Goal: Navigation & Orientation: Understand site structure

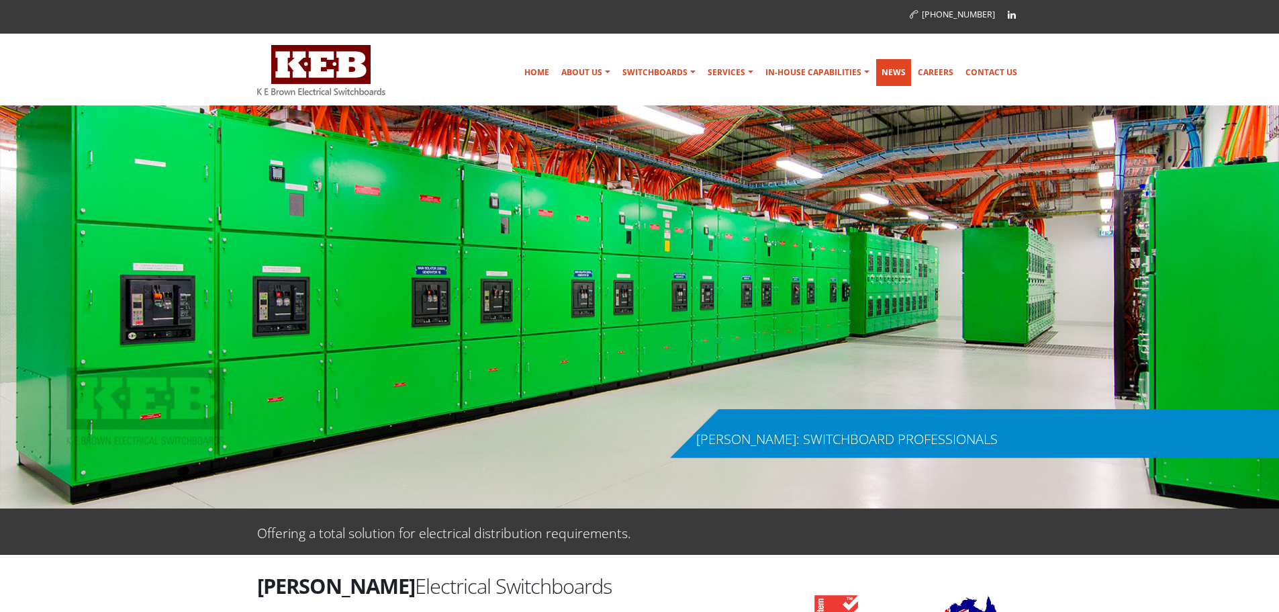
click at [899, 73] on link "News" at bounding box center [893, 72] width 35 height 27
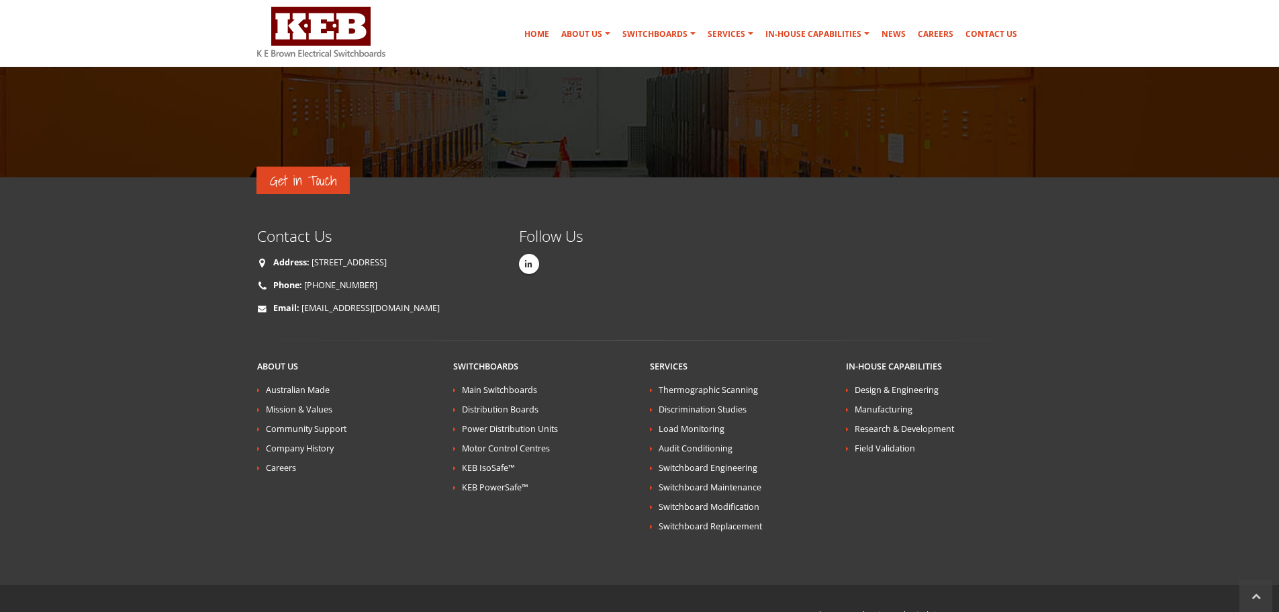
scroll to position [940, 0]
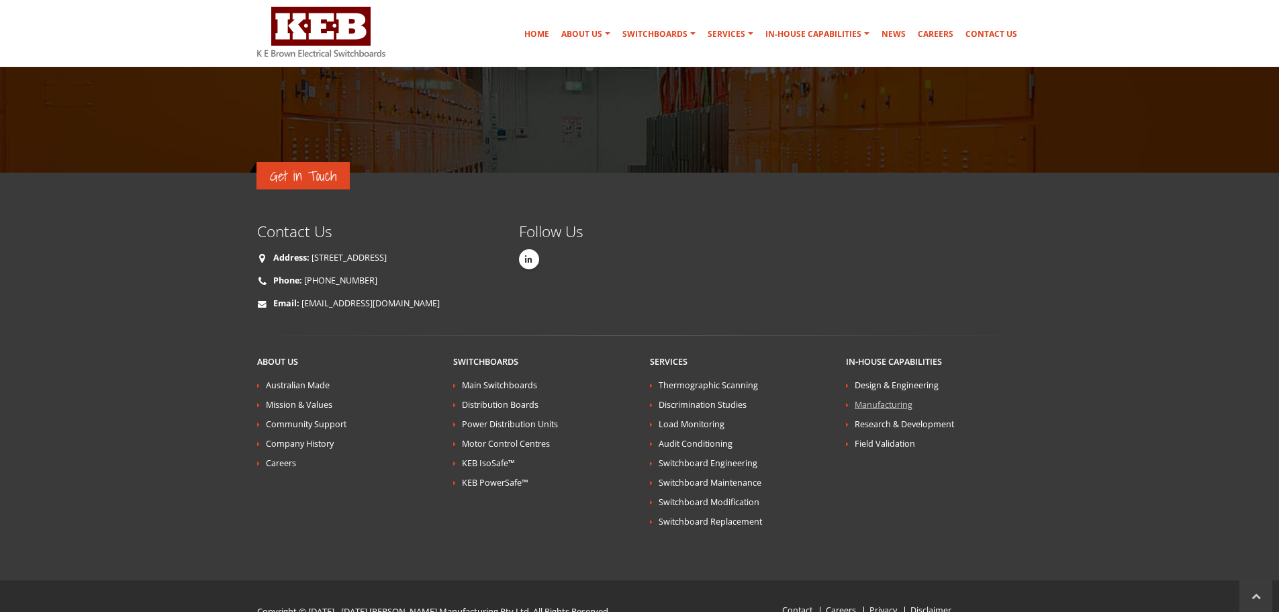
click at [894, 399] on link "Manufacturing" at bounding box center [884, 404] width 58 height 11
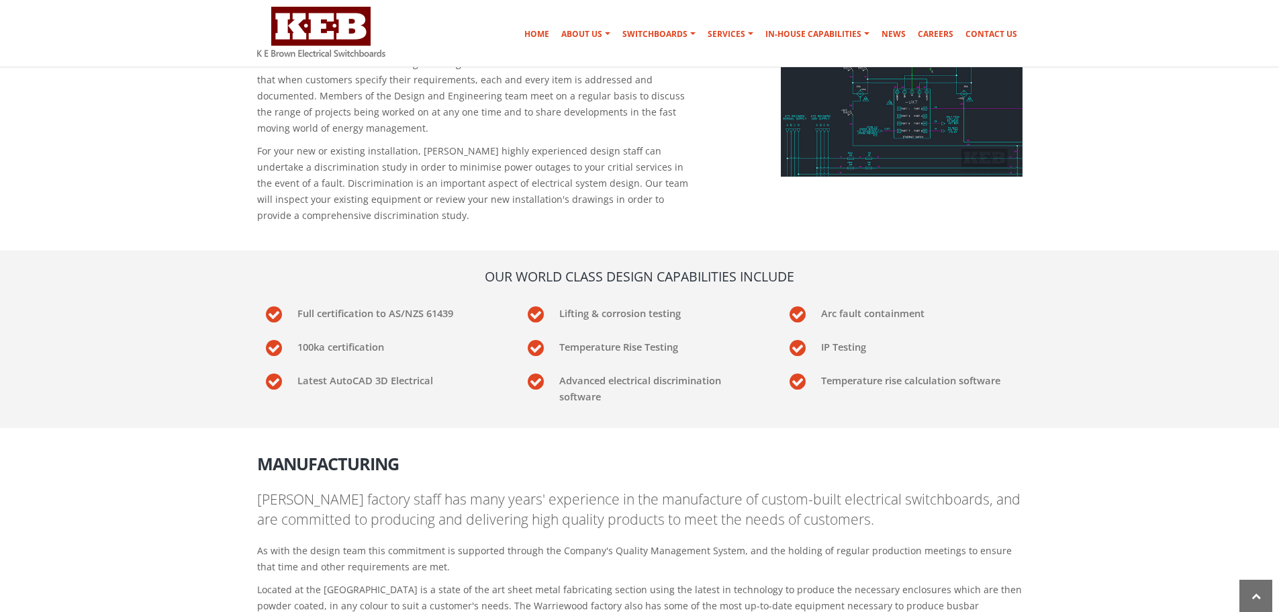
scroll to position [488, 0]
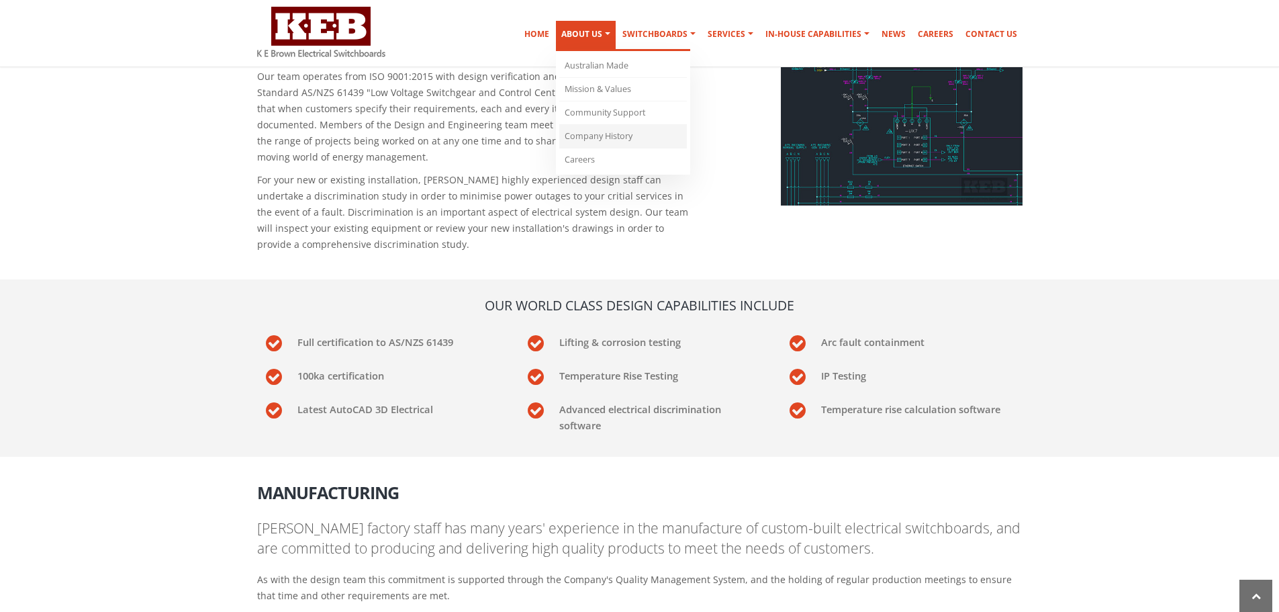
click at [590, 136] on link "Company History" at bounding box center [623, 137] width 128 height 24
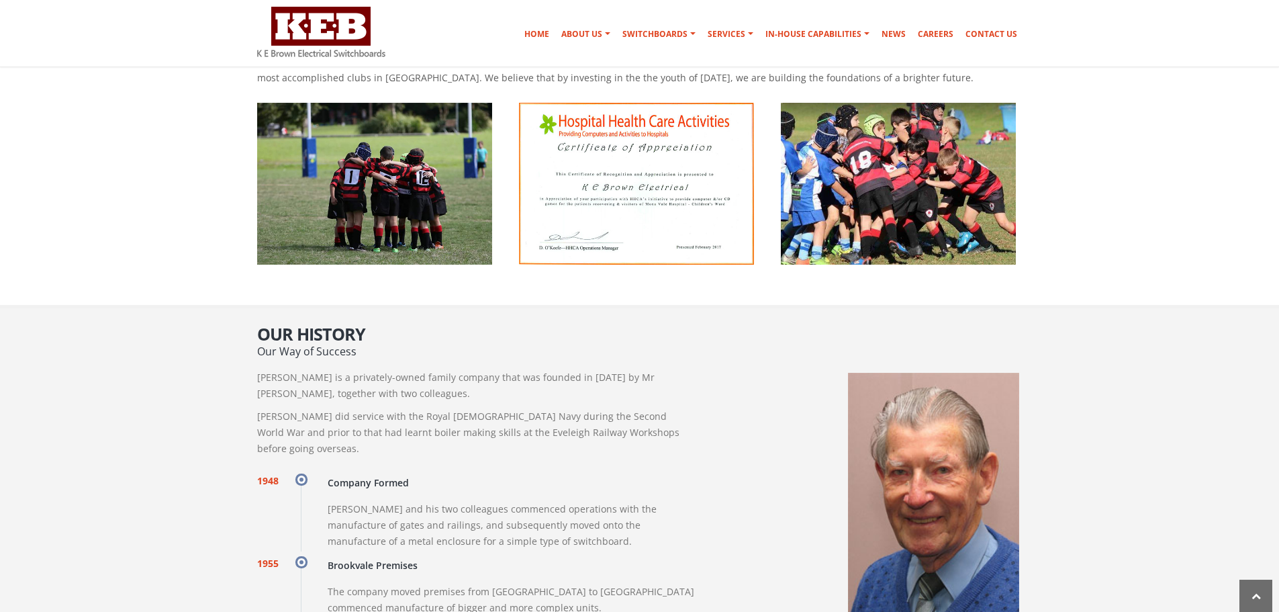
scroll to position [861, 0]
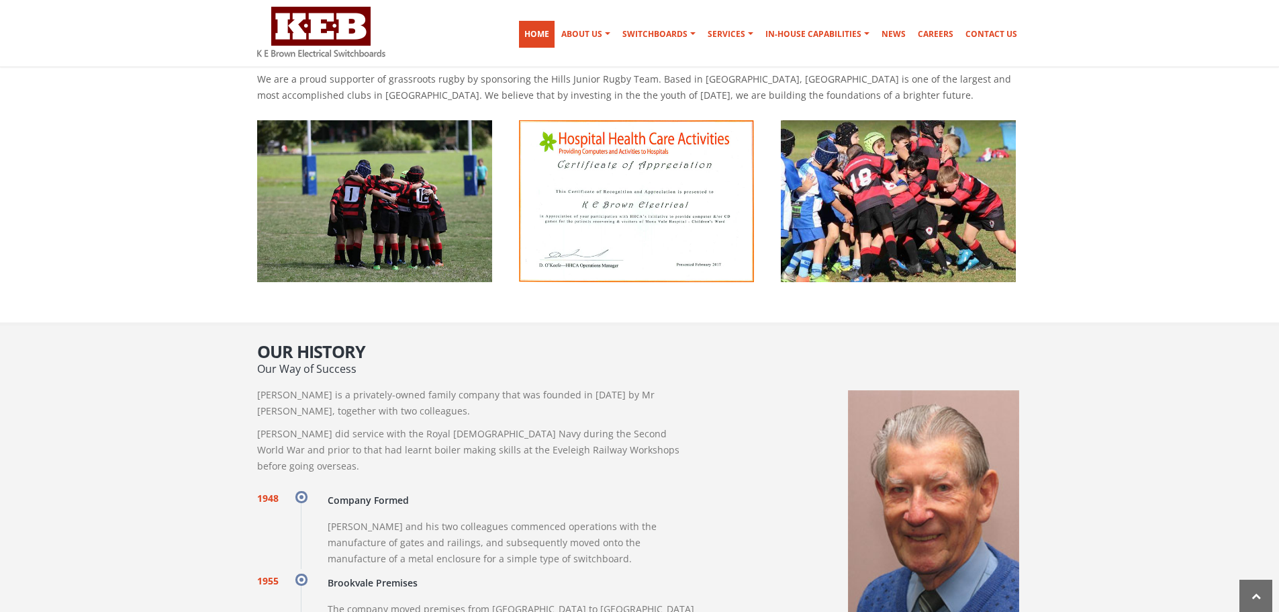
click at [549, 36] on link "Home" at bounding box center [537, 34] width 36 height 27
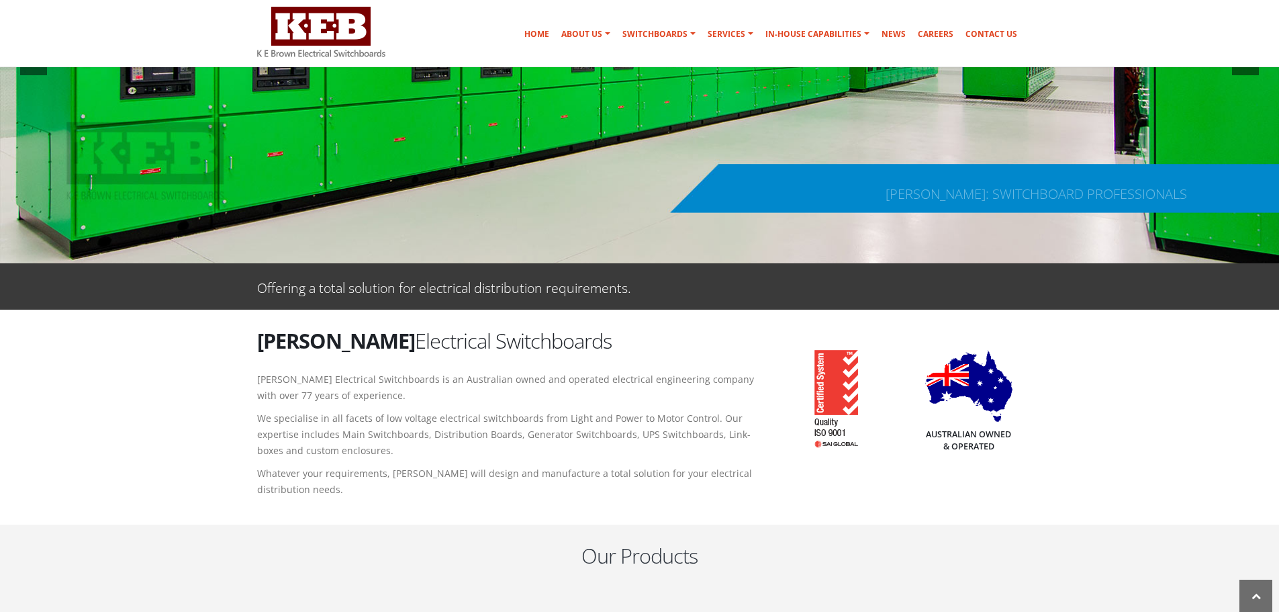
scroll to position [269, 0]
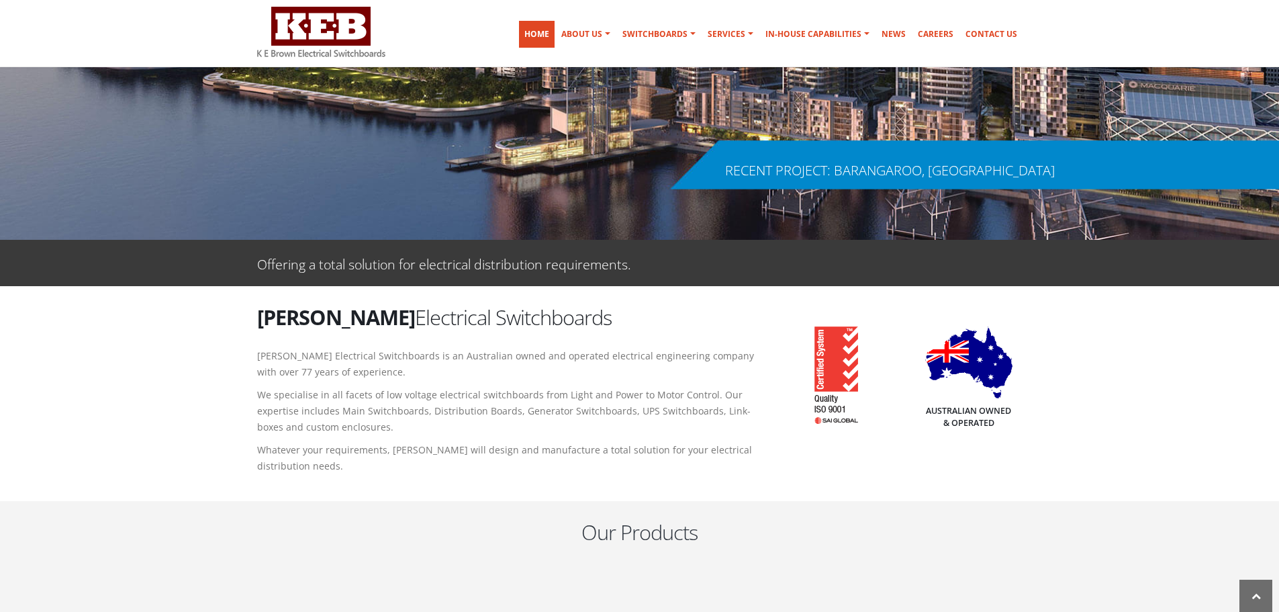
click at [547, 31] on link "Home" at bounding box center [537, 34] width 36 height 27
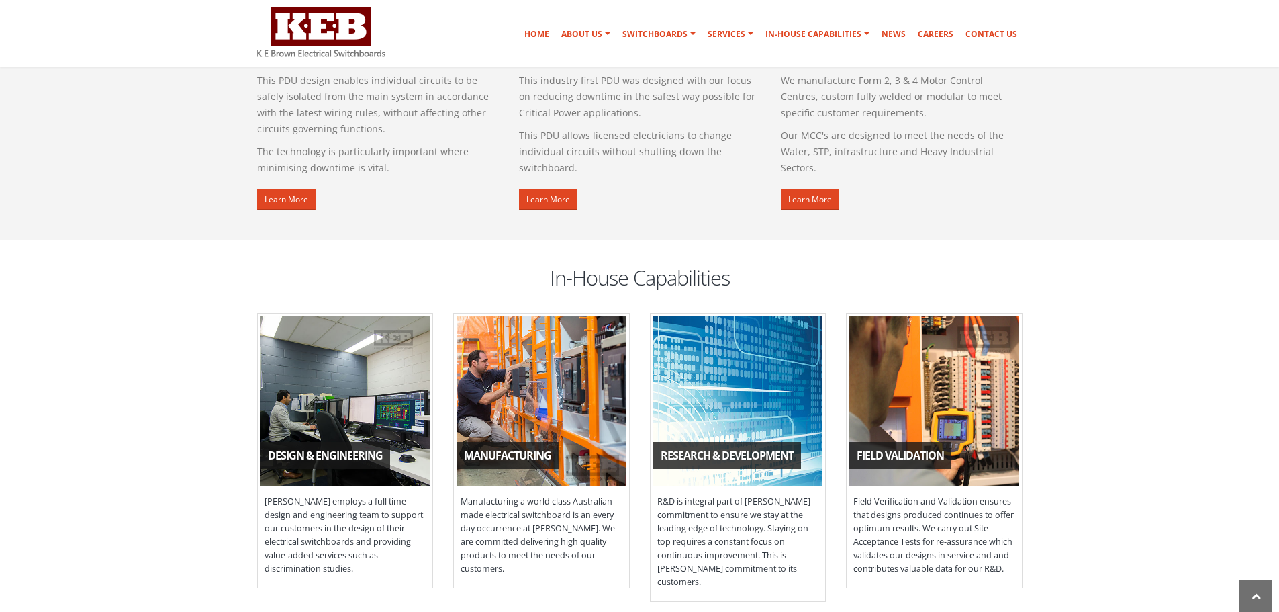
scroll to position [1142, 0]
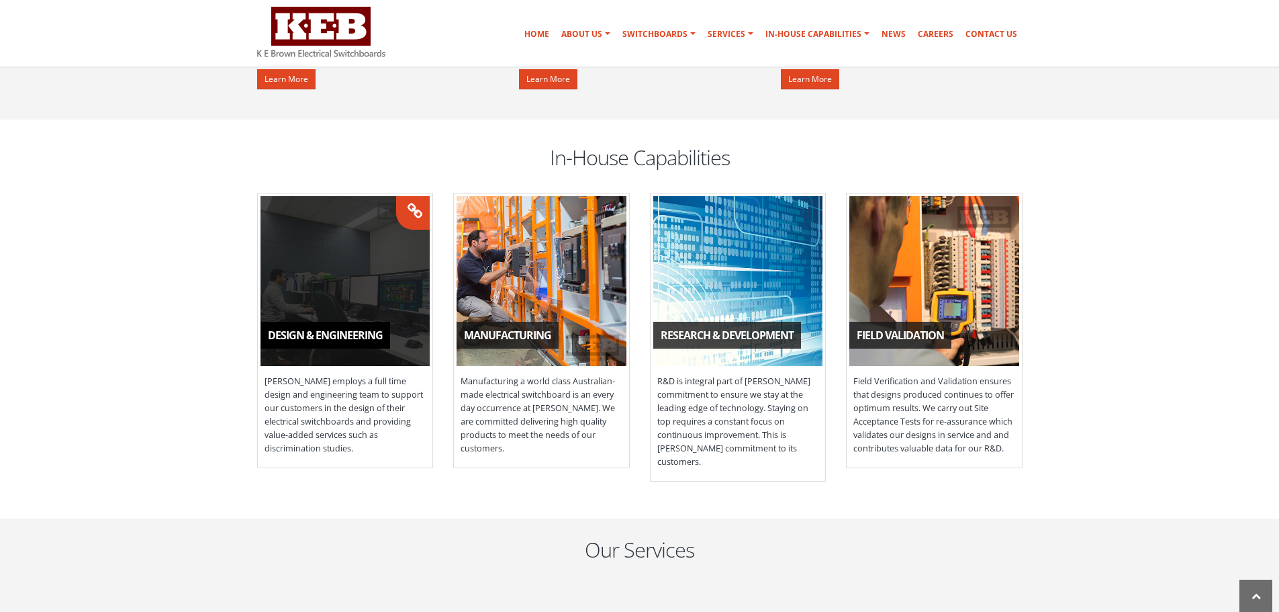
click at [378, 373] on span "[PERSON_NAME] employs a full time design and engineering team to support our cu…" at bounding box center [345, 415] width 175 height 94
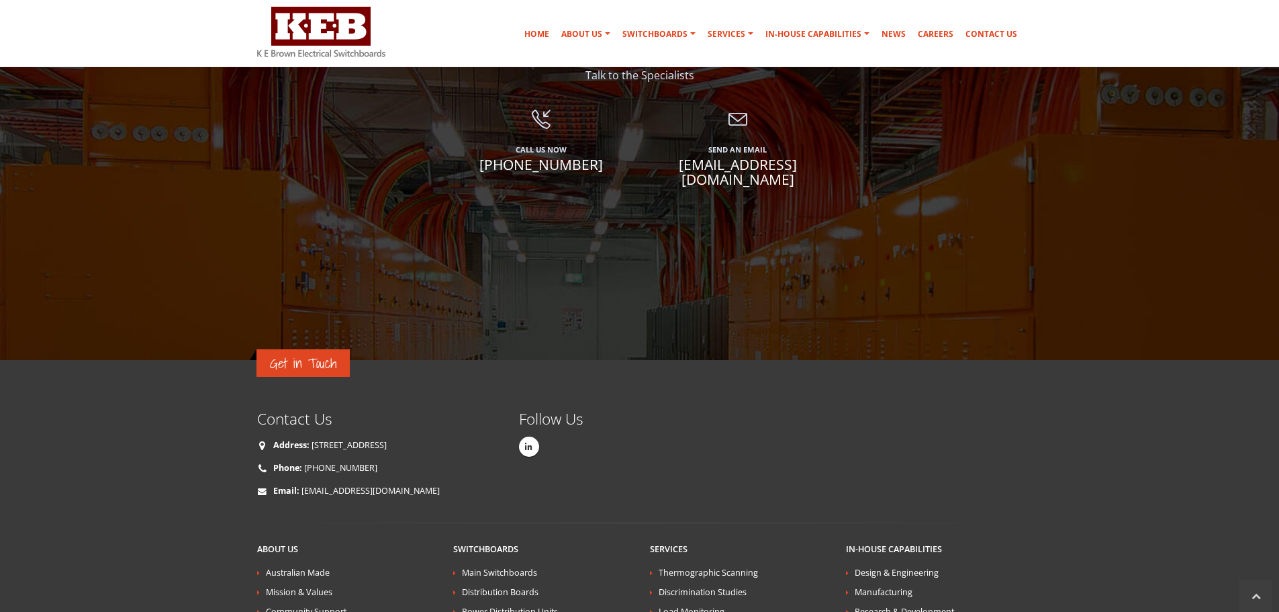
scroll to position [2422, 0]
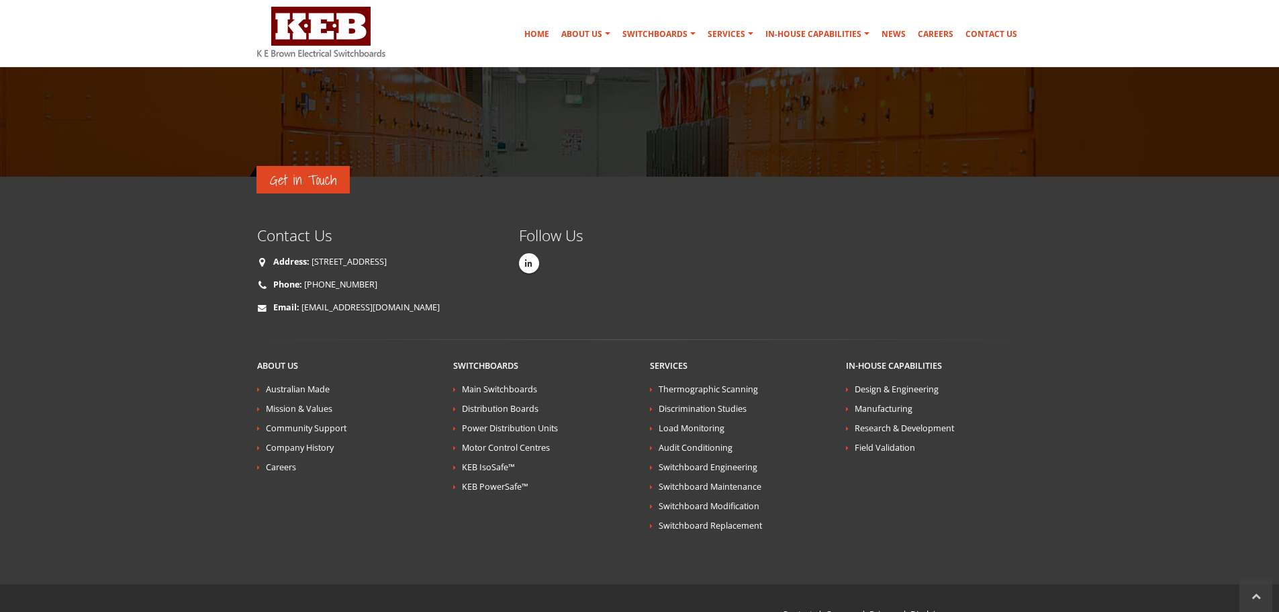
click at [379, 36] on img at bounding box center [321, 32] width 128 height 50
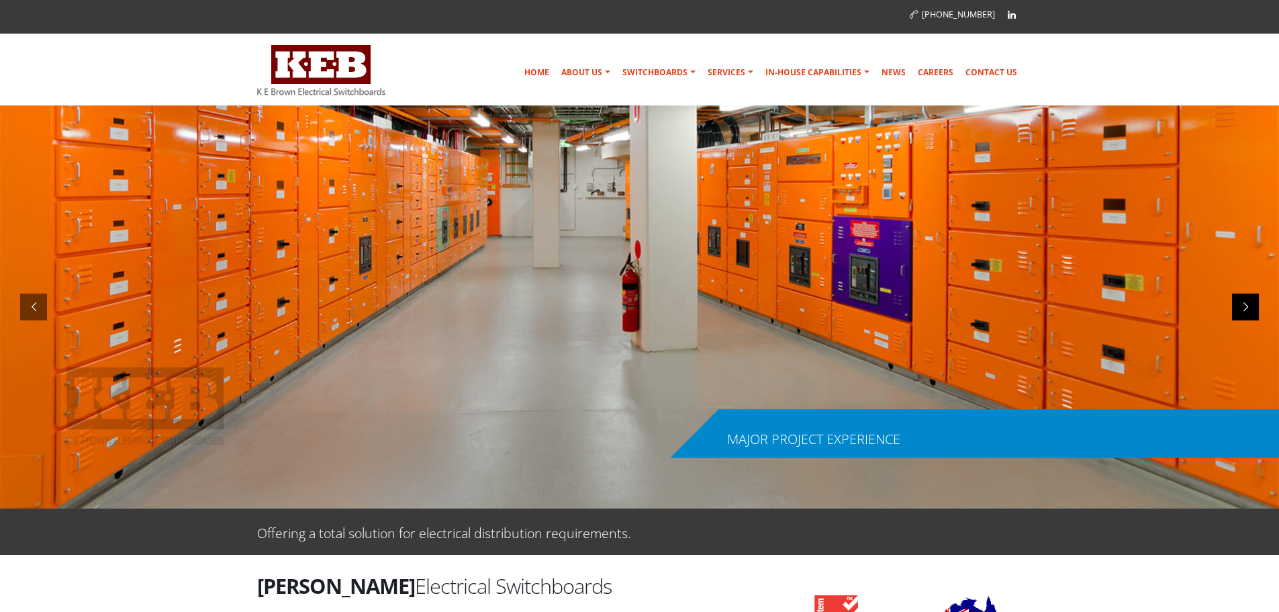
click at [1247, 306] on div at bounding box center [1245, 306] width 27 height 27
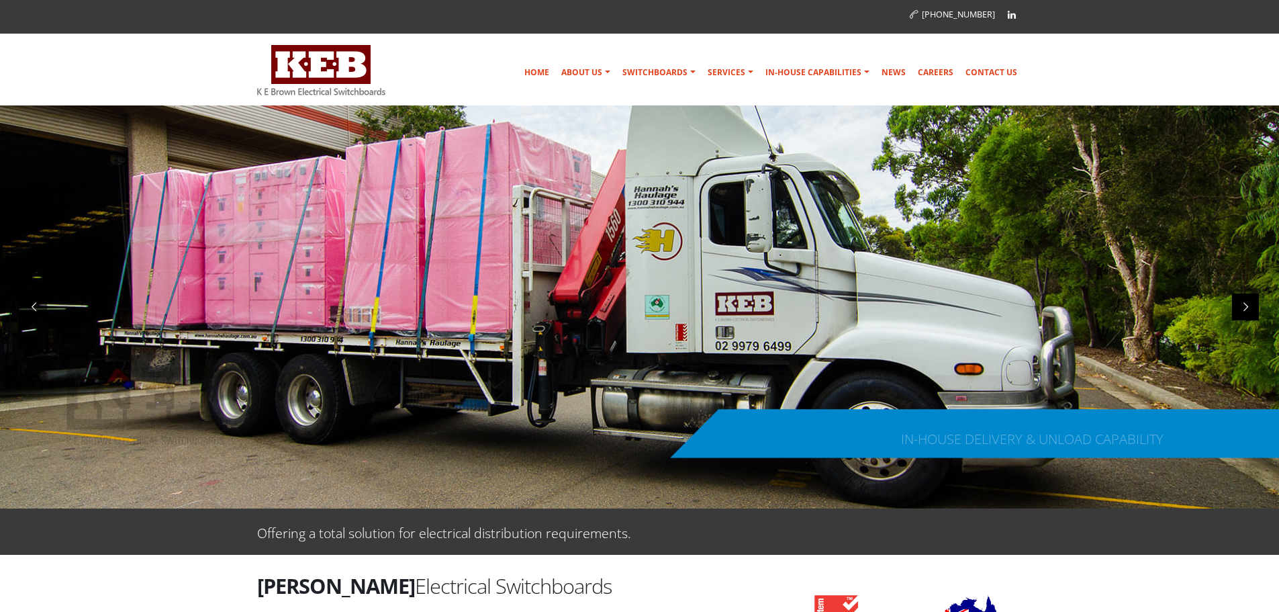
click at [1247, 306] on div at bounding box center [1245, 306] width 27 height 27
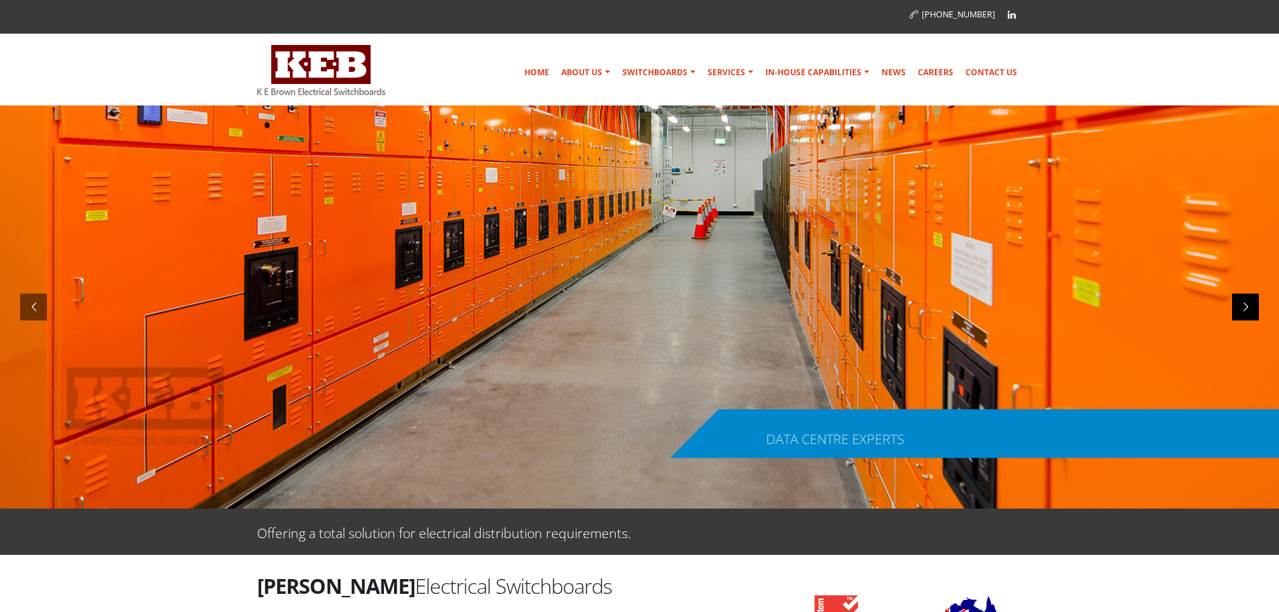
click at [1247, 306] on div at bounding box center [1245, 306] width 27 height 27
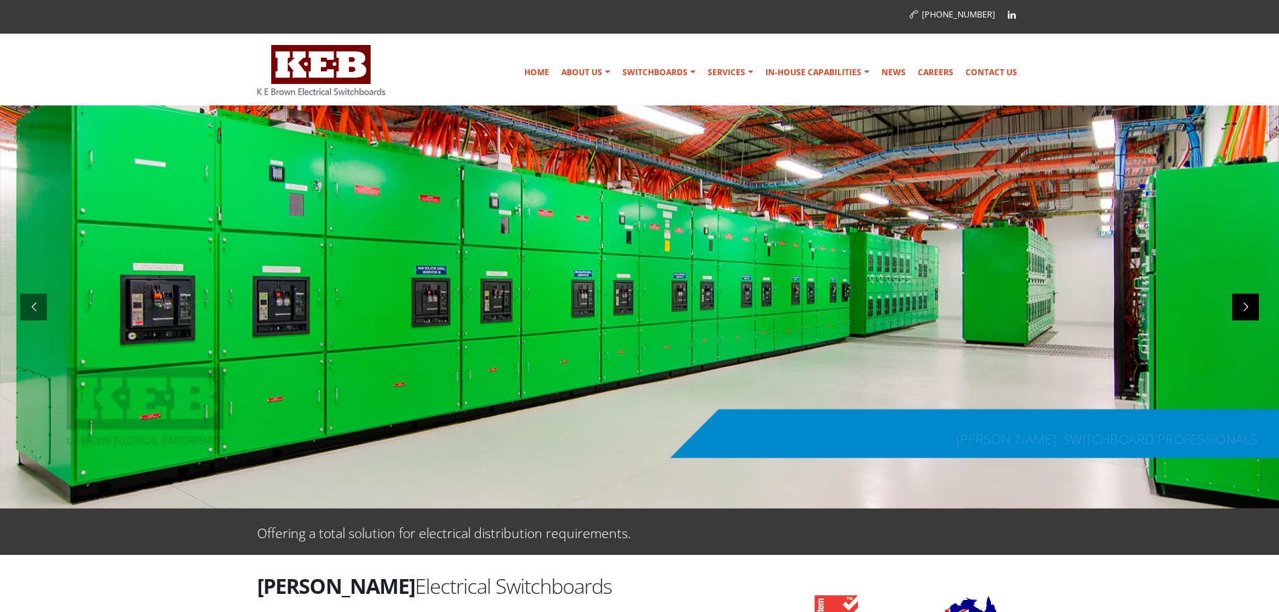
click at [1247, 306] on div at bounding box center [1245, 306] width 27 height 27
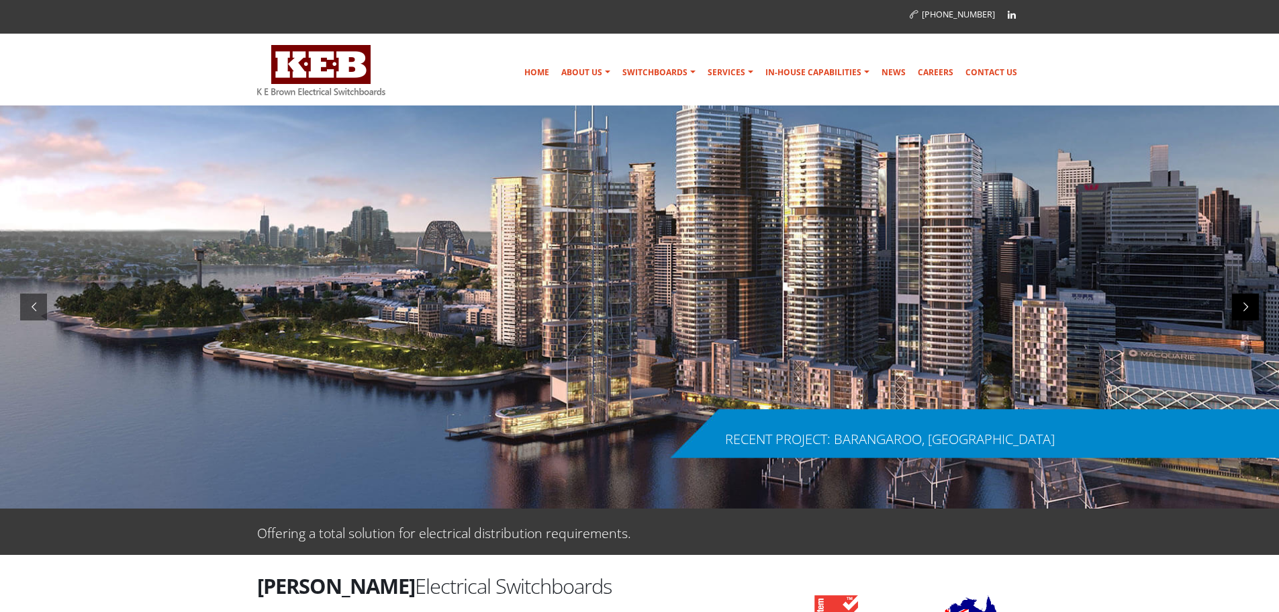
click at [1247, 306] on div at bounding box center [1245, 306] width 27 height 27
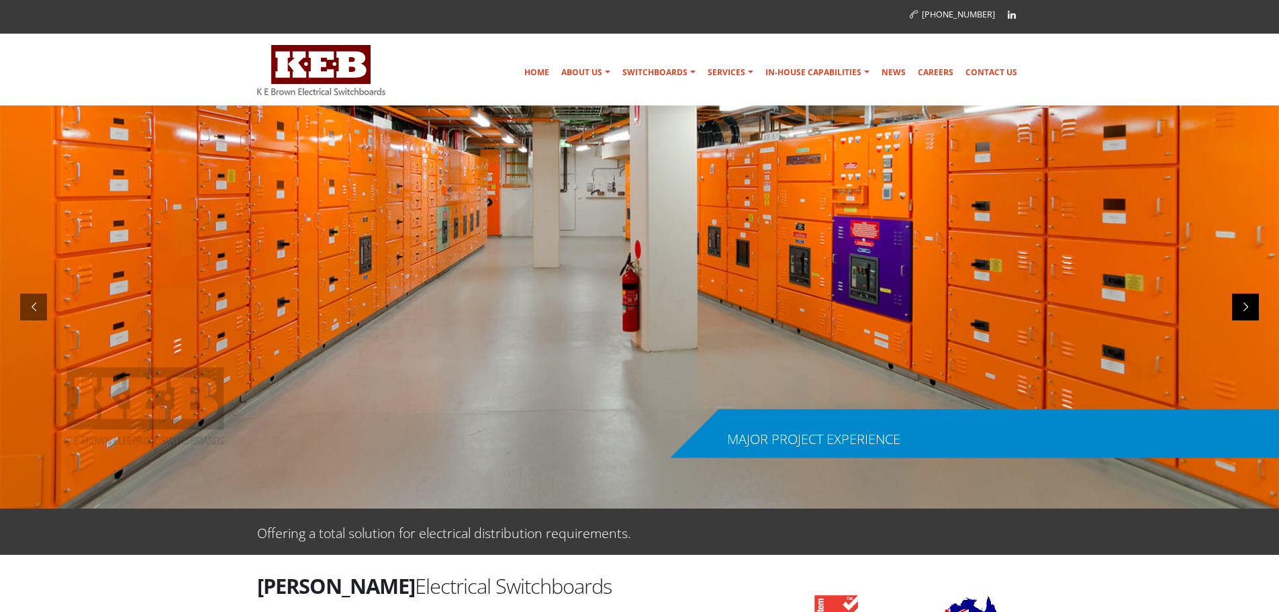
click at [1247, 306] on div at bounding box center [1245, 306] width 27 height 27
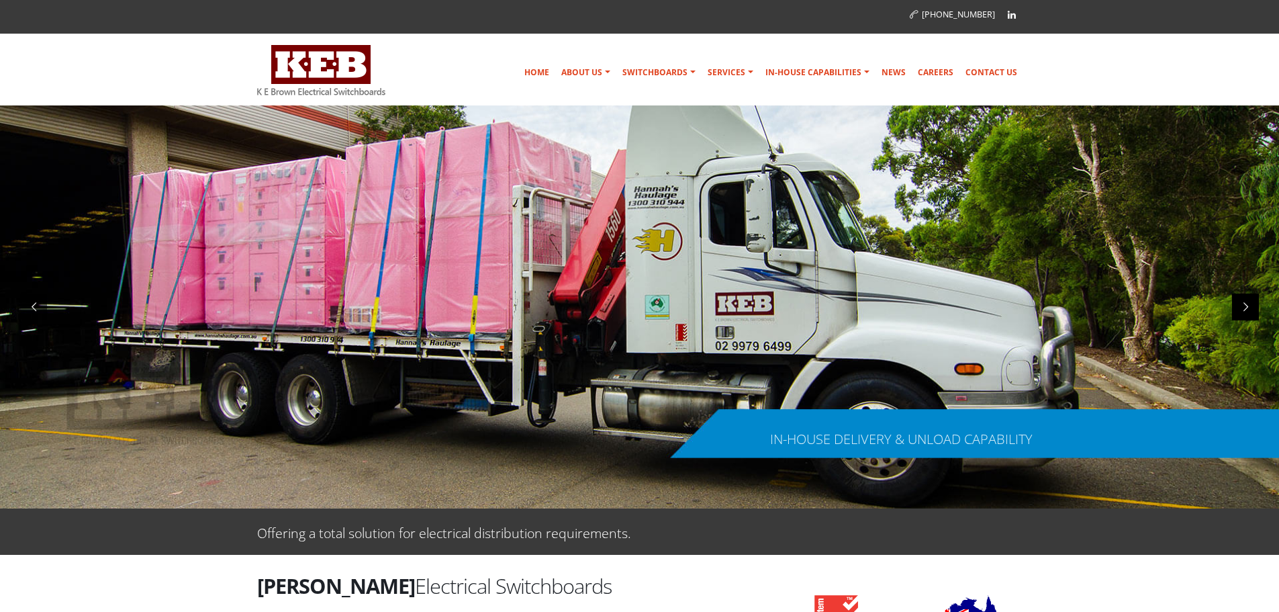
click at [1247, 306] on div at bounding box center [1245, 306] width 27 height 27
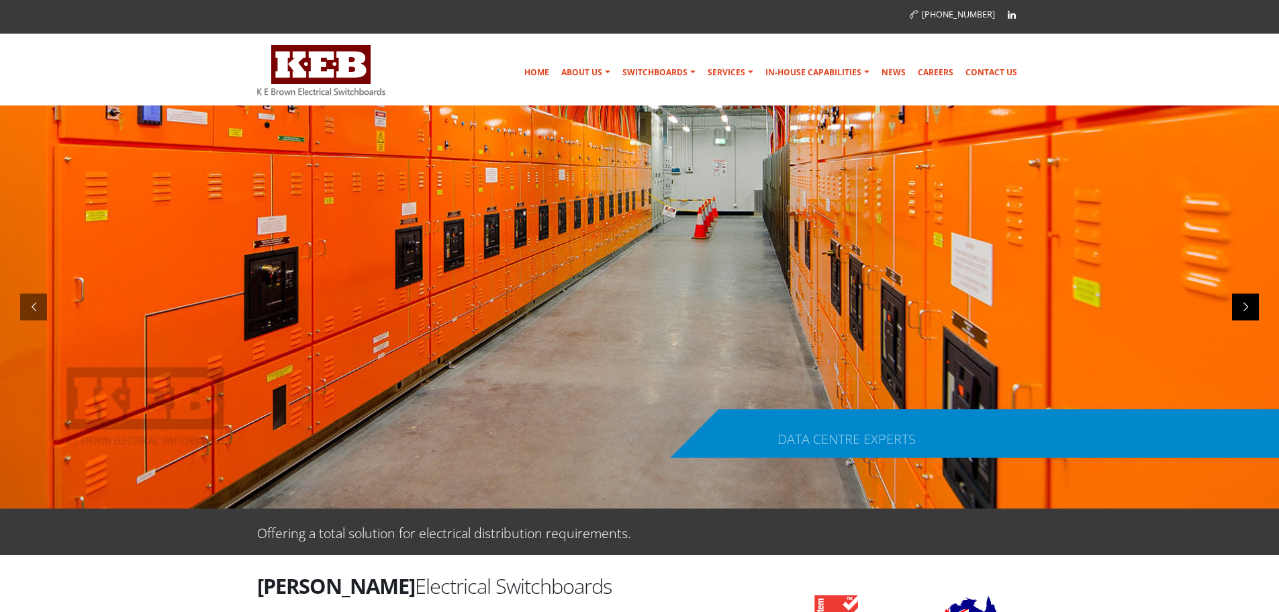
click at [1247, 306] on div at bounding box center [1245, 306] width 27 height 27
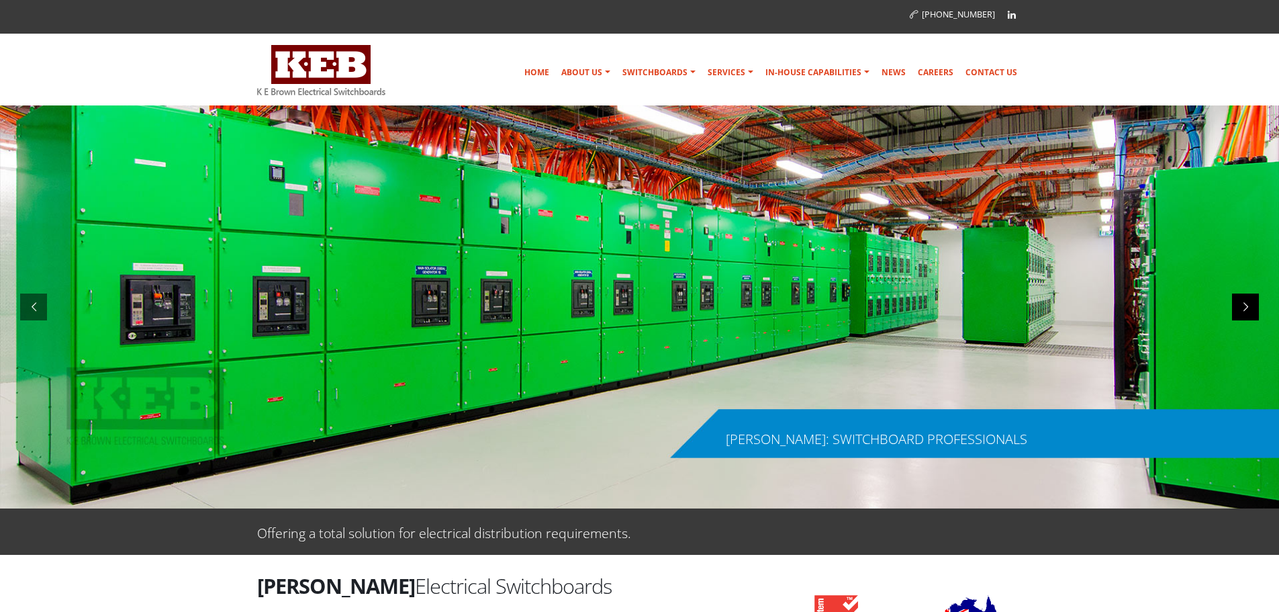
click at [1247, 306] on div at bounding box center [1245, 306] width 27 height 27
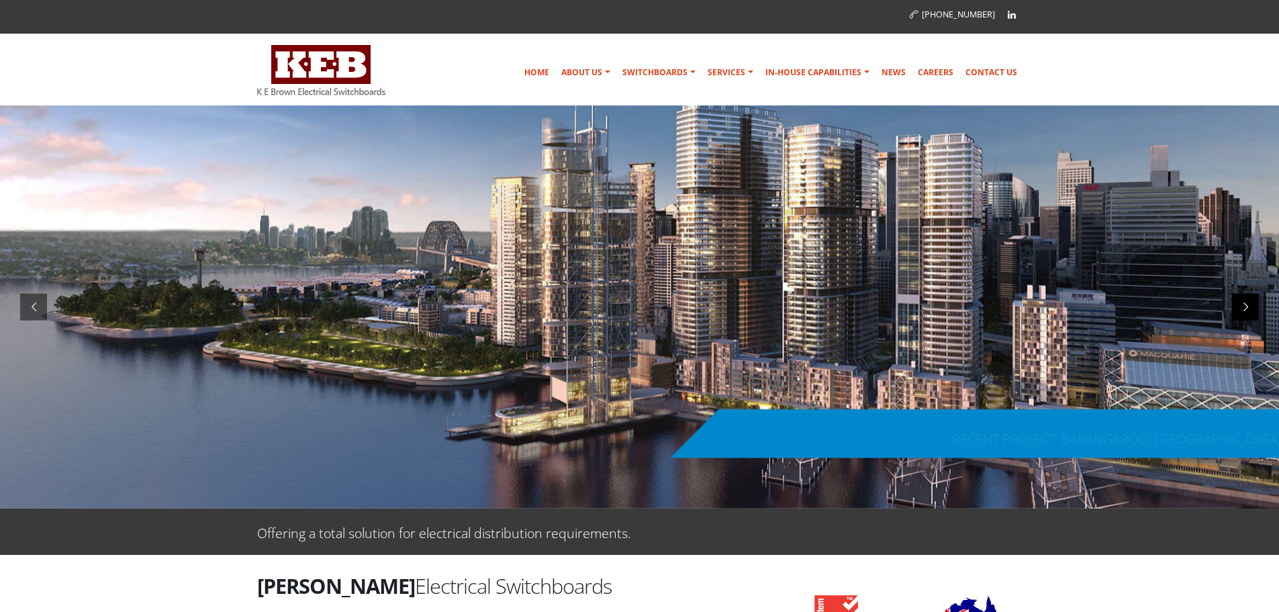
click at [1247, 306] on div at bounding box center [1245, 306] width 27 height 27
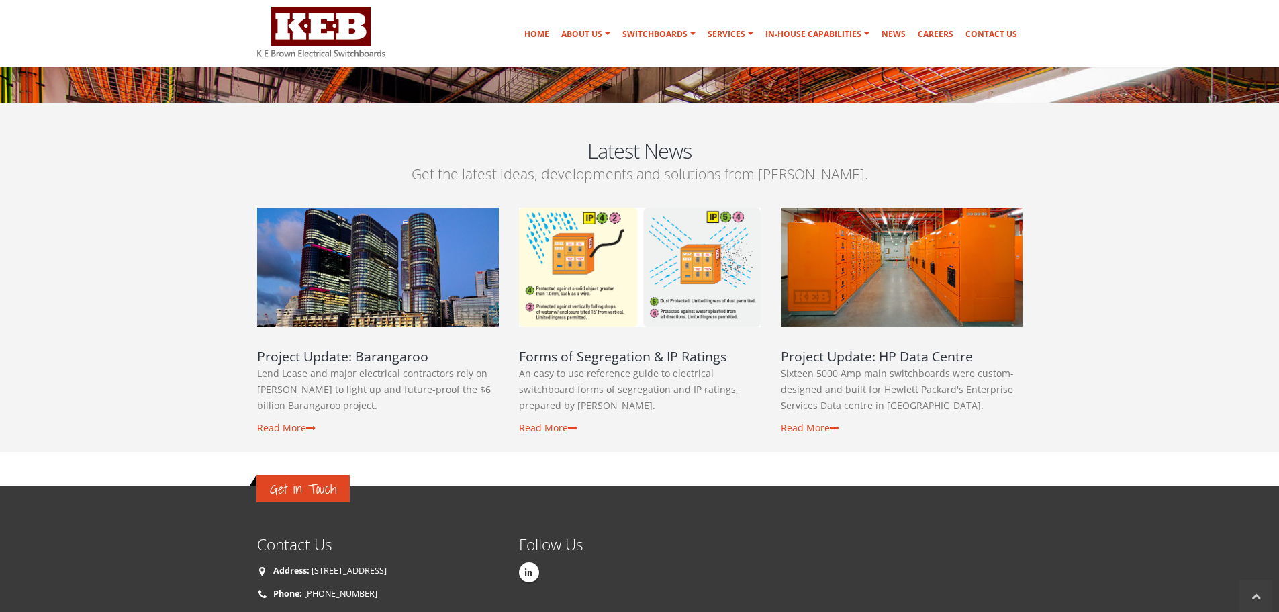
scroll to position [2283, 0]
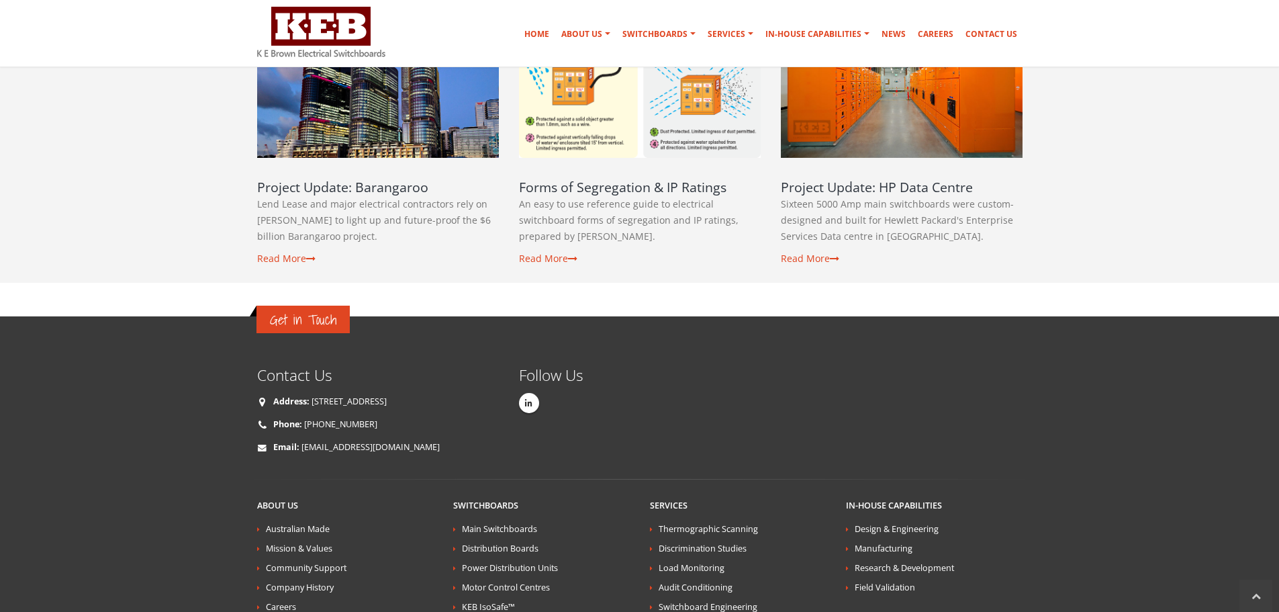
click at [323, 30] on img at bounding box center [321, 32] width 128 height 50
